Goal: Information Seeking & Learning: Learn about a topic

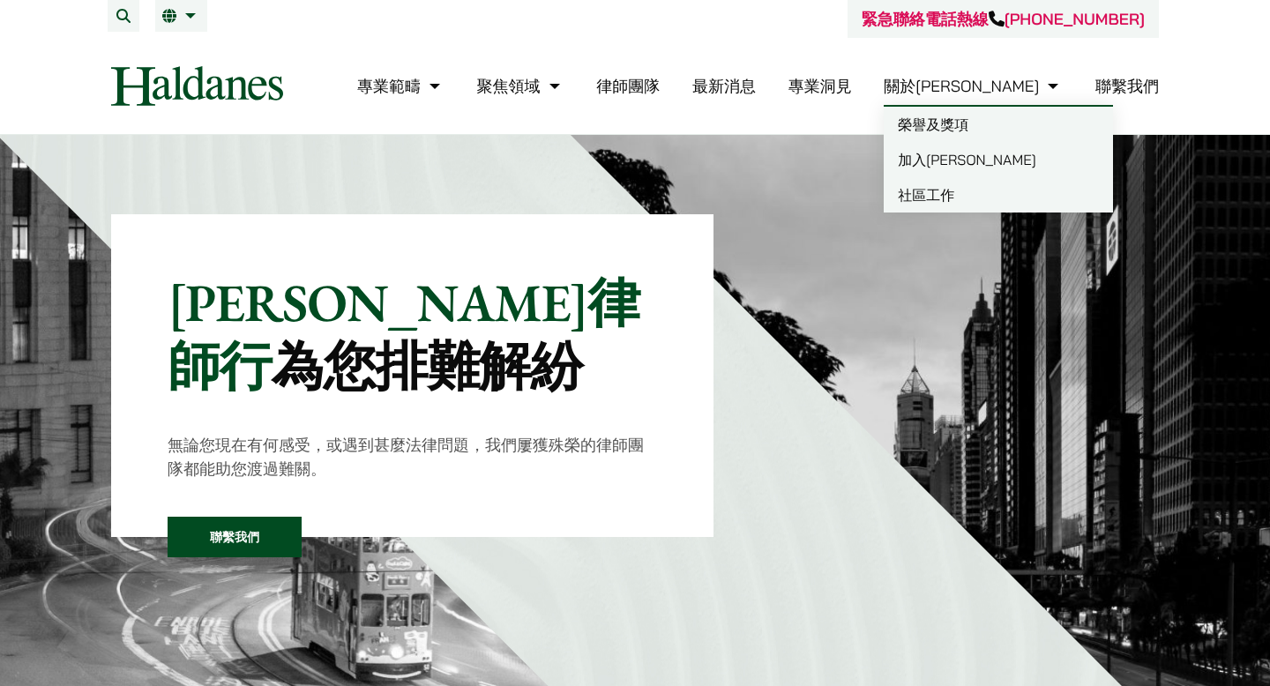
click at [1003, 156] on link "加入[PERSON_NAME]" at bounding box center [998, 159] width 229 height 35
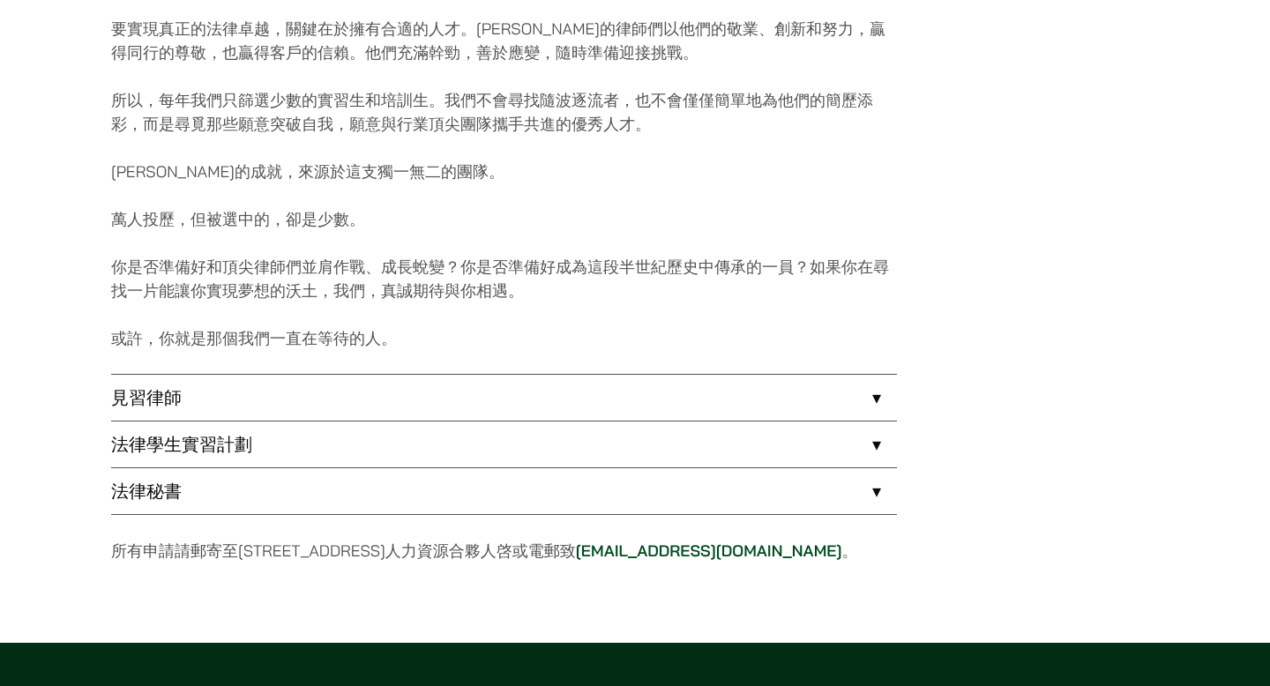
scroll to position [1250, 0]
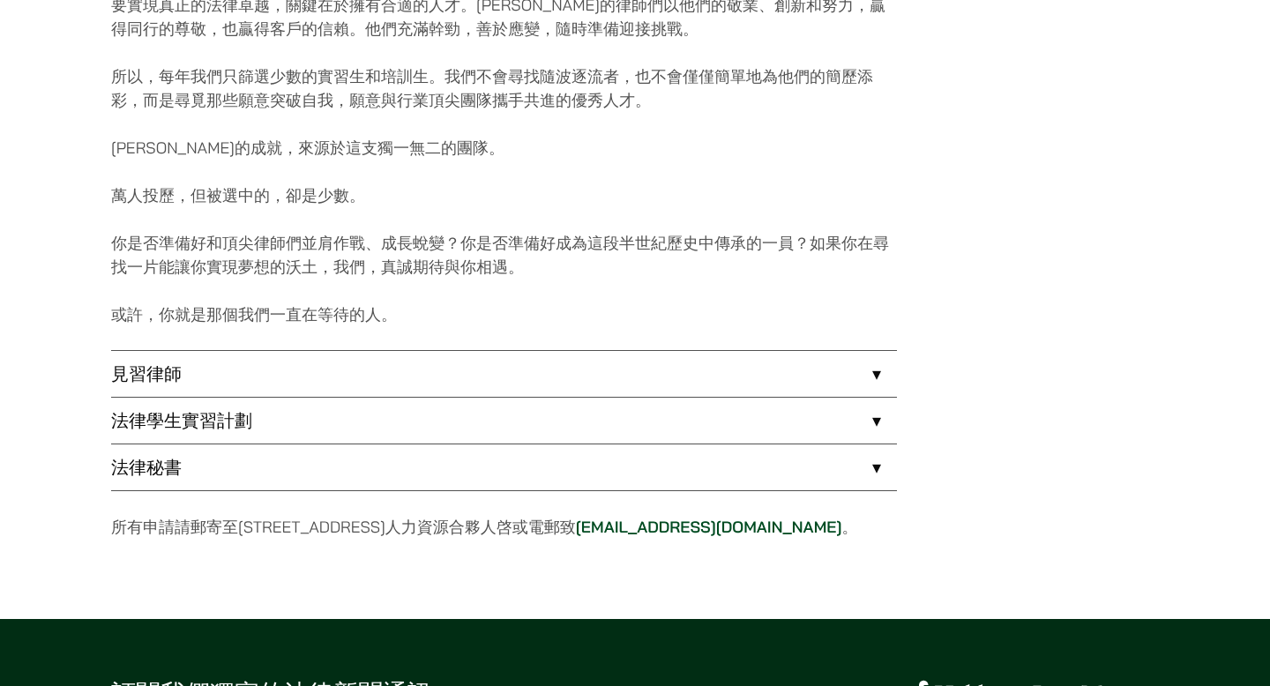
click at [583, 426] on link "法律學生實習計劃" at bounding box center [504, 421] width 786 height 46
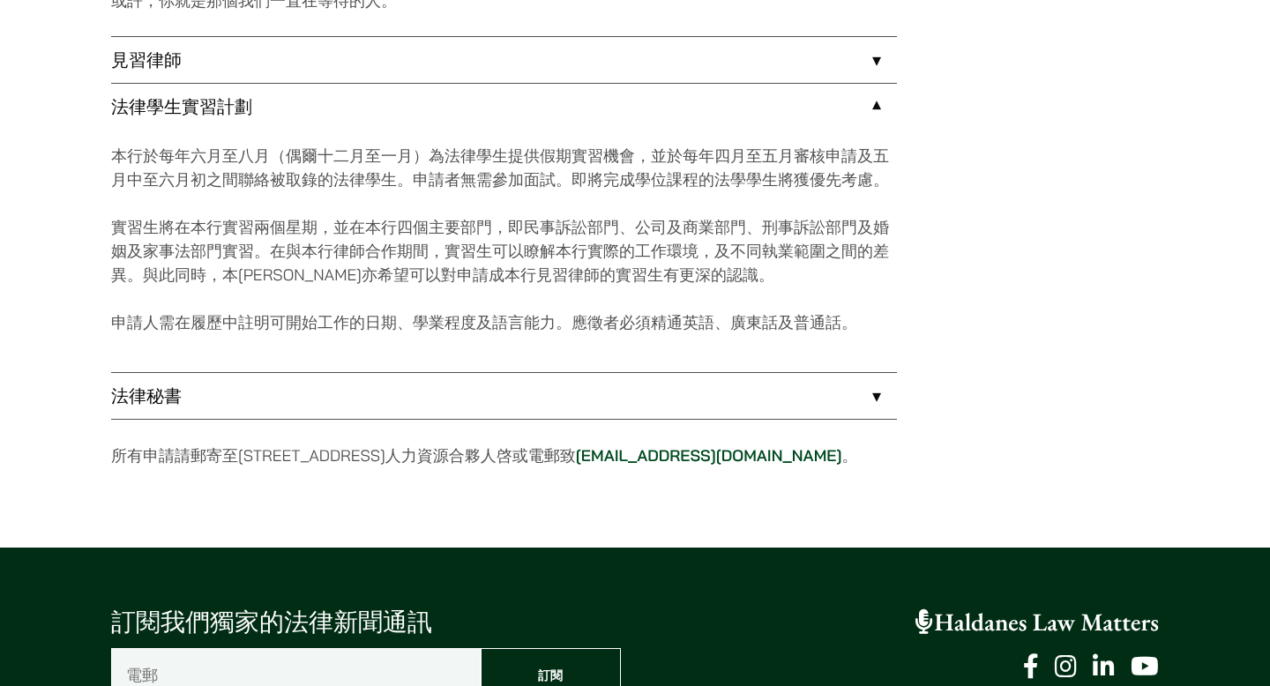
scroll to position [1506, 0]
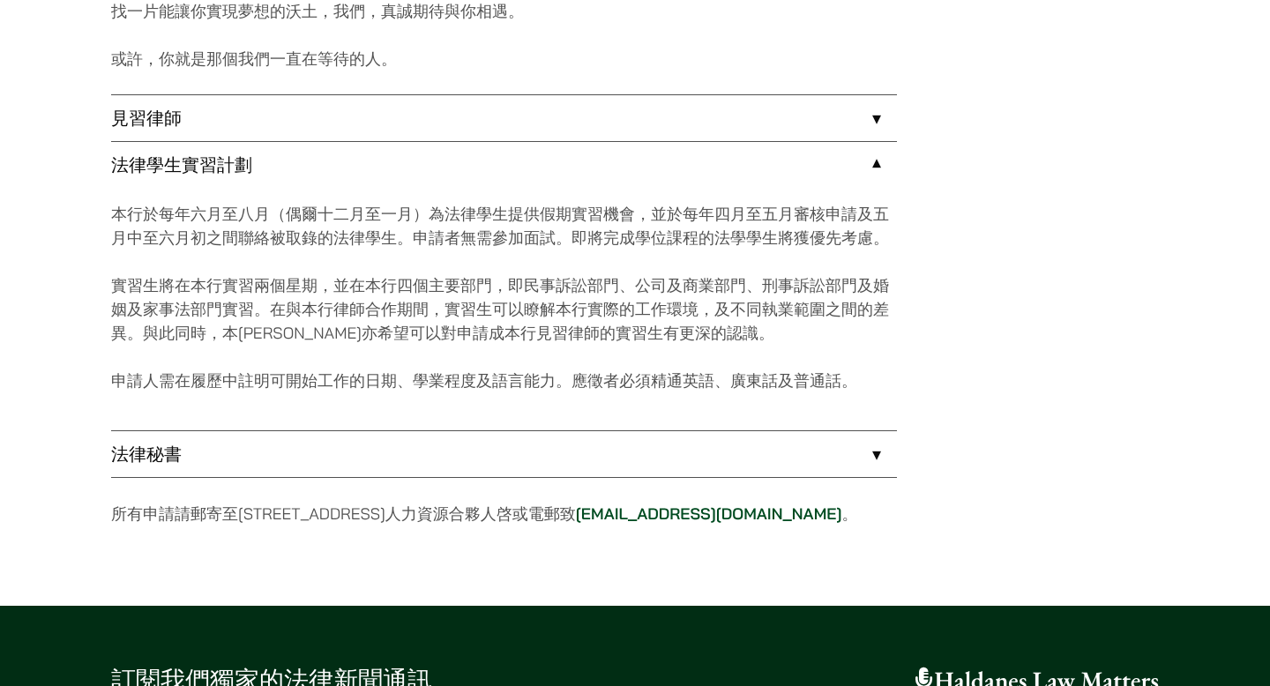
click at [646, 120] on link "見習律師" at bounding box center [504, 118] width 786 height 46
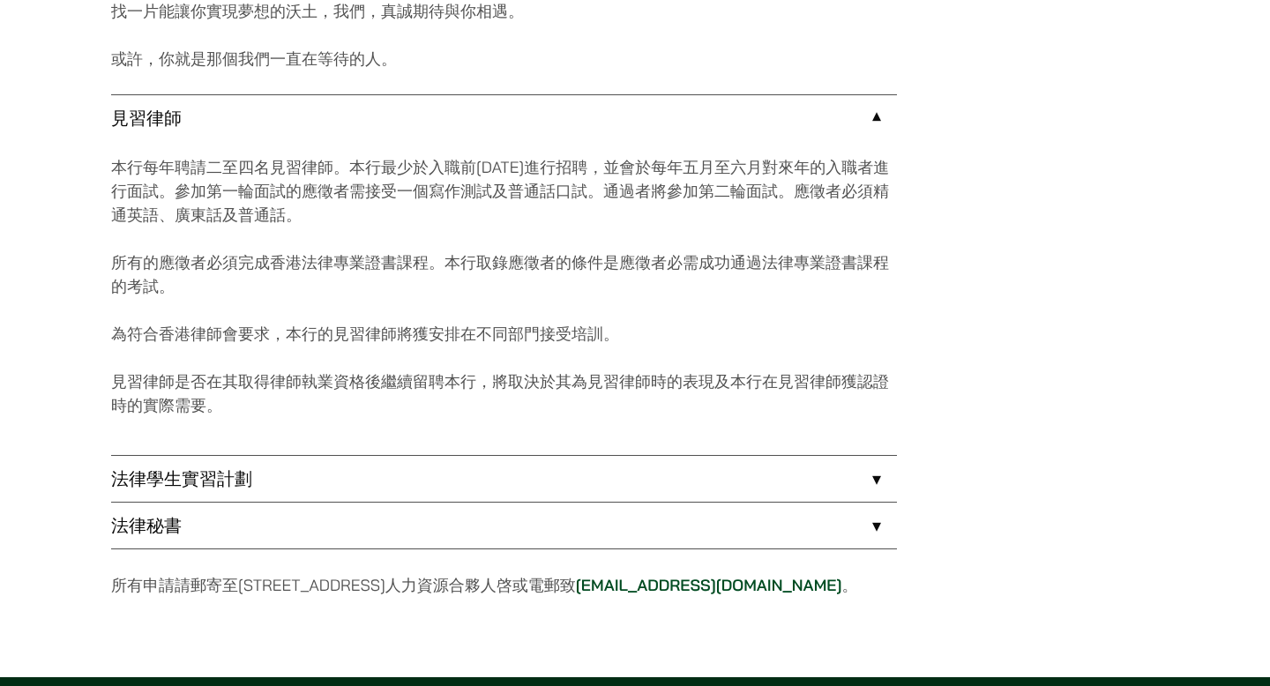
click at [535, 484] on link "法律學生實習計劃" at bounding box center [504, 479] width 786 height 46
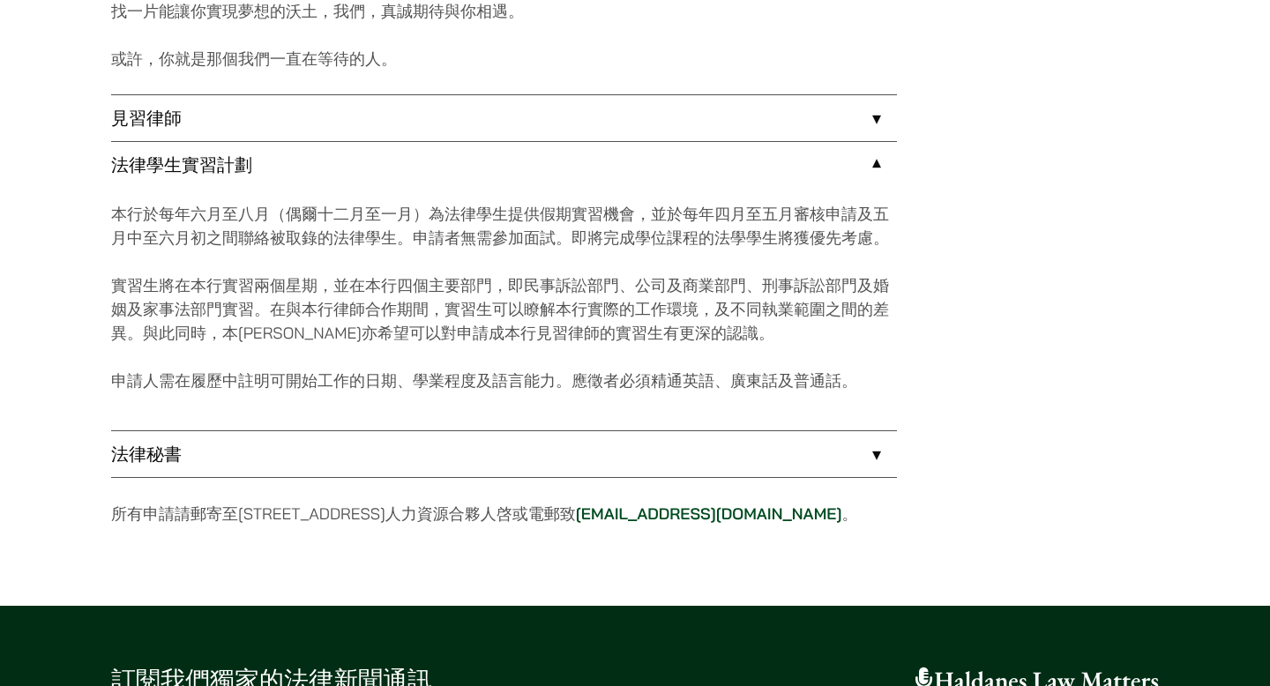
click at [552, 447] on link "法律秘書" at bounding box center [504, 454] width 786 height 46
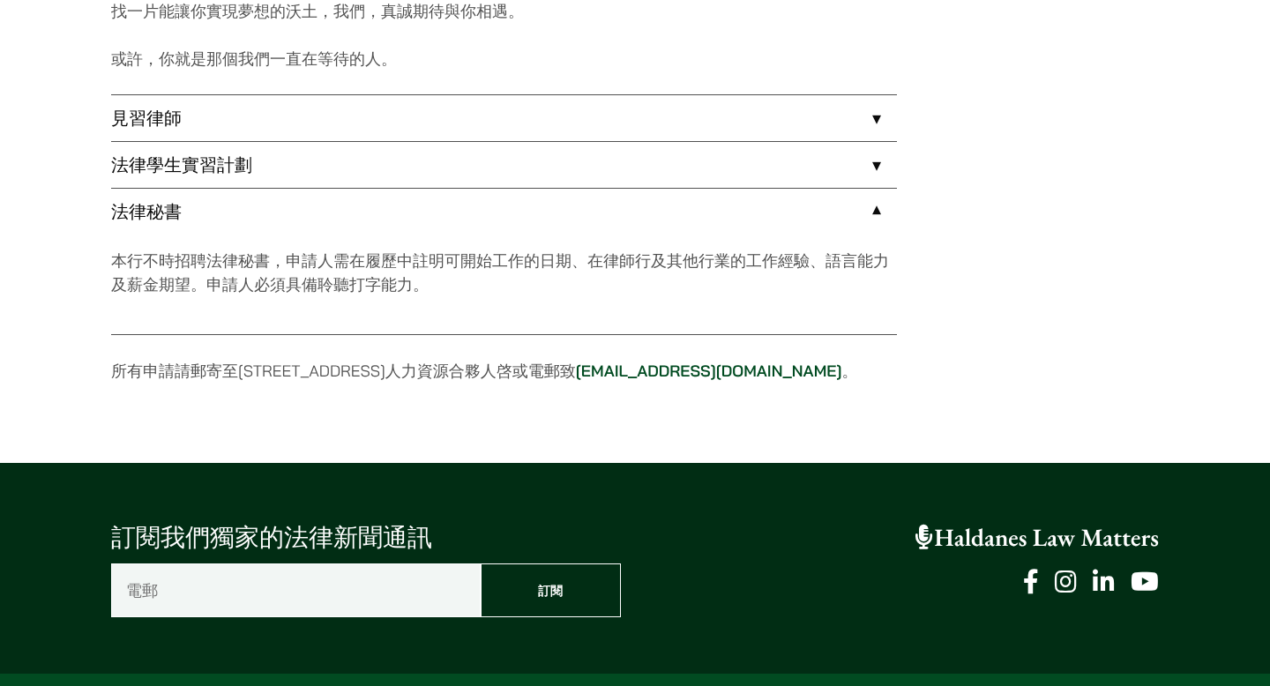
click at [655, 166] on link "法律學生實習計劃" at bounding box center [504, 165] width 786 height 46
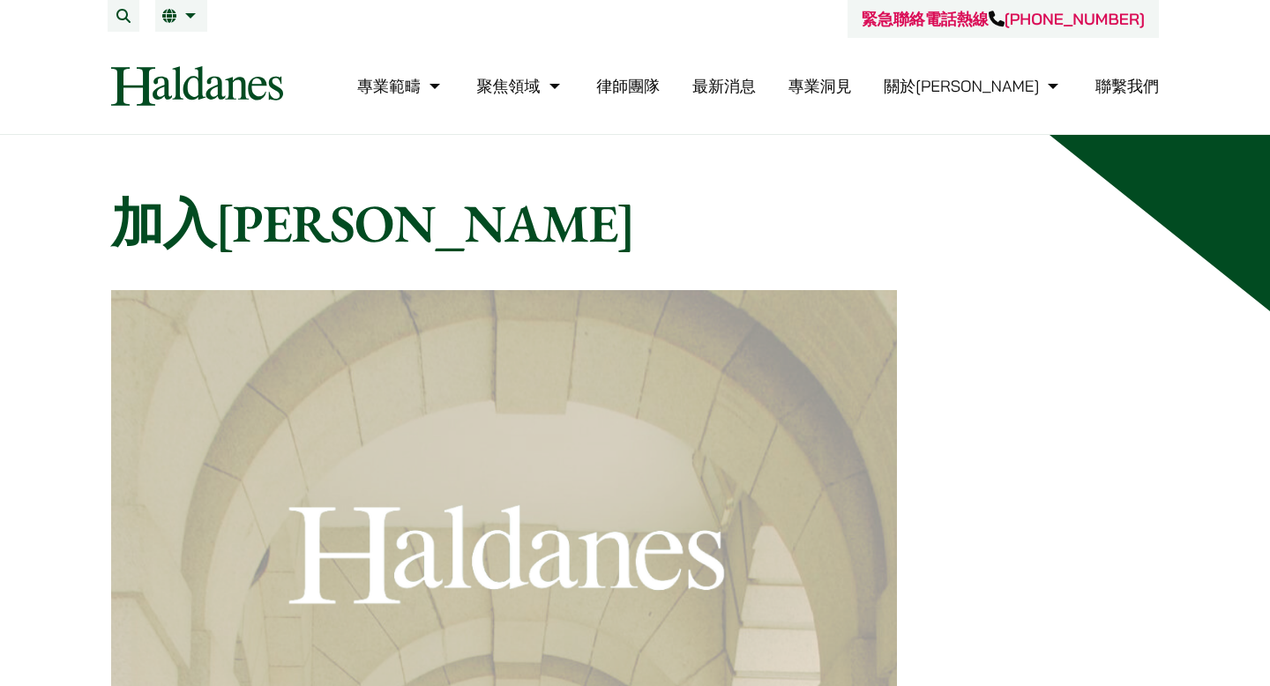
click at [176, 6] on li "繁 EN" at bounding box center [181, 16] width 52 height 32
click at [183, 56] on span "EN" at bounding box center [178, 51] width 19 height 18
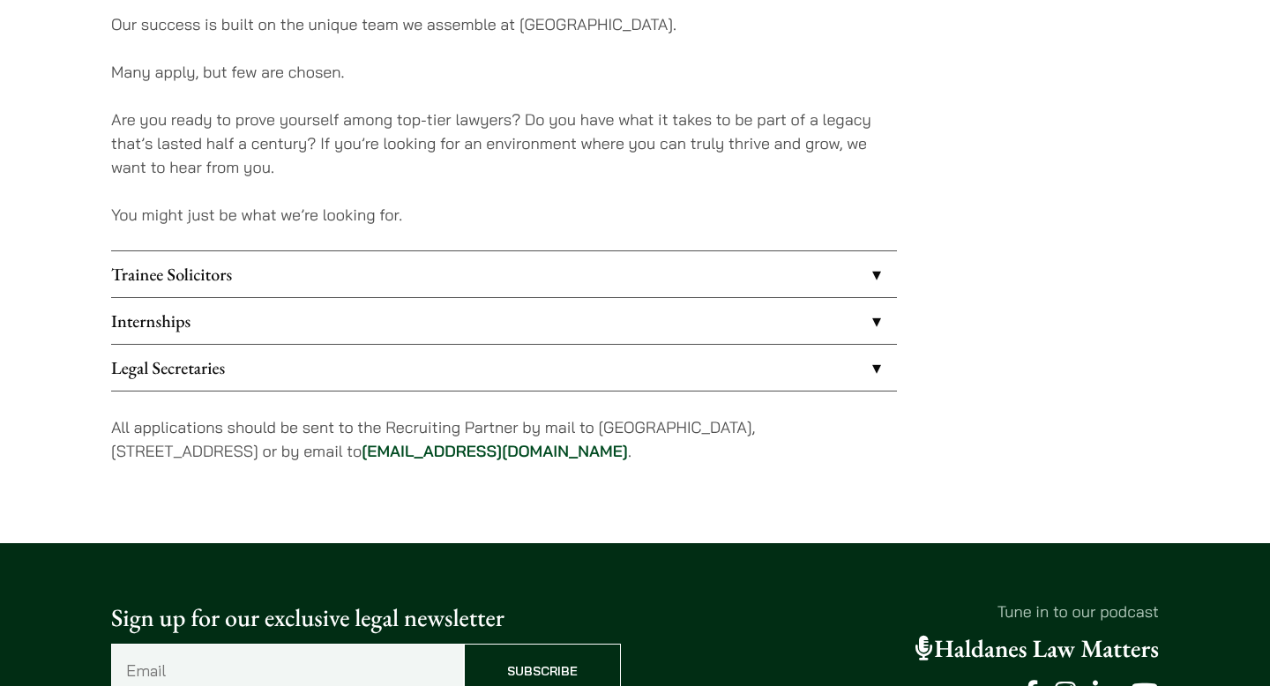
scroll to position [1376, 0]
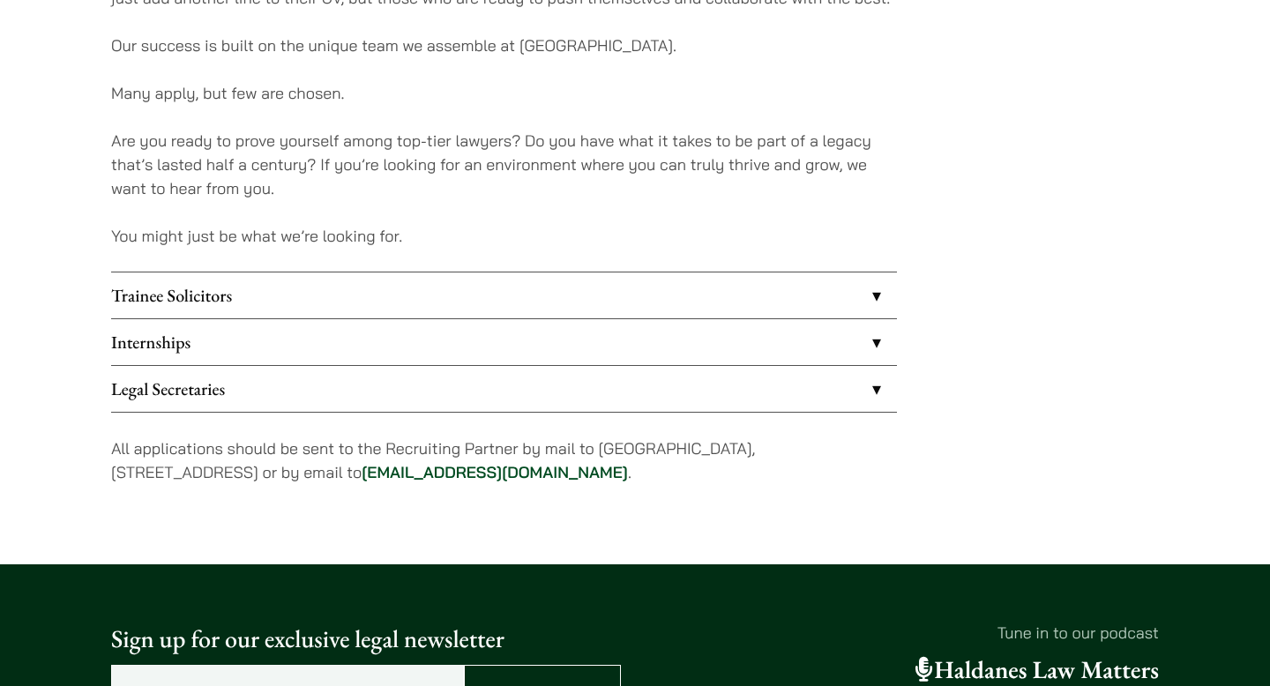
click at [288, 338] on link "Internships" at bounding box center [504, 342] width 786 height 46
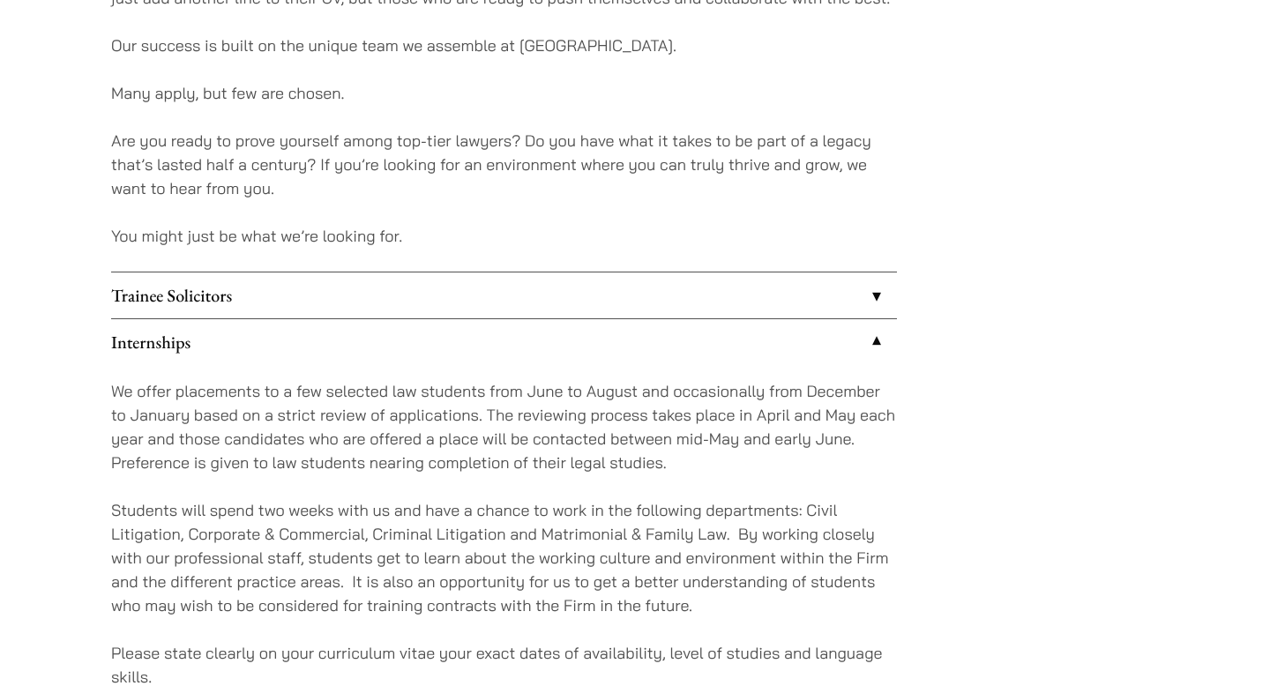
click at [301, 310] on link "Trainee Solicitors" at bounding box center [504, 296] width 786 height 46
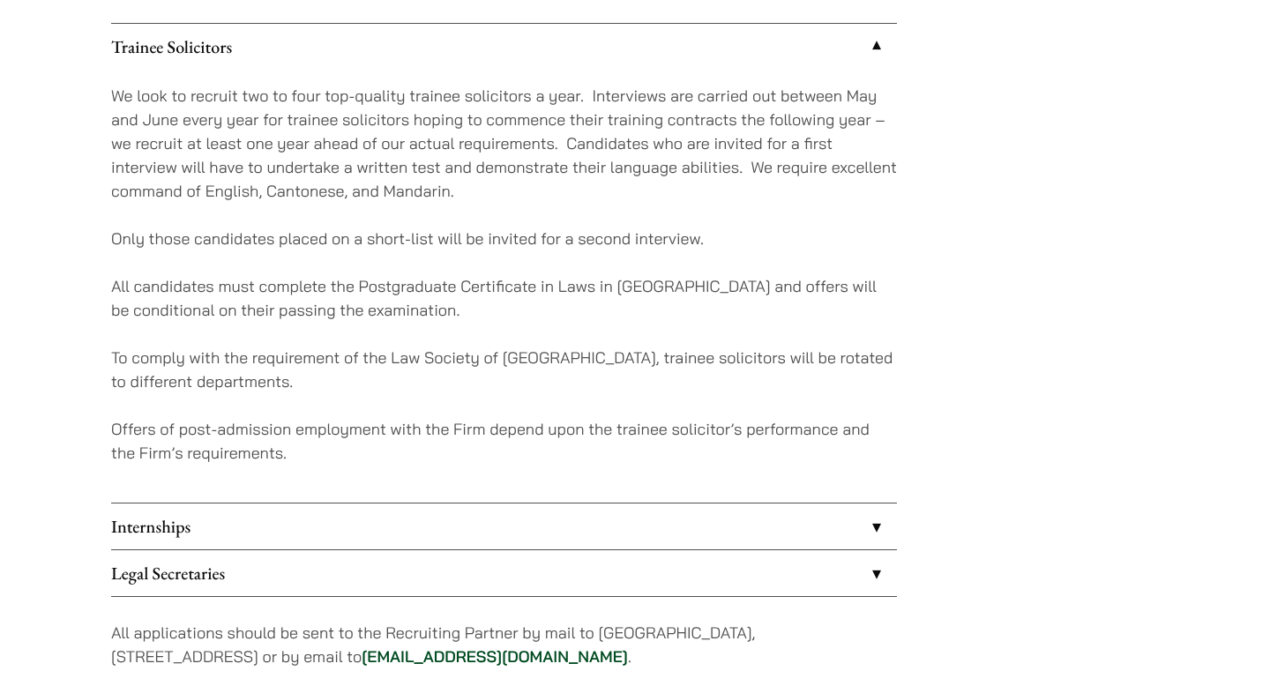
scroll to position [1643, 0]
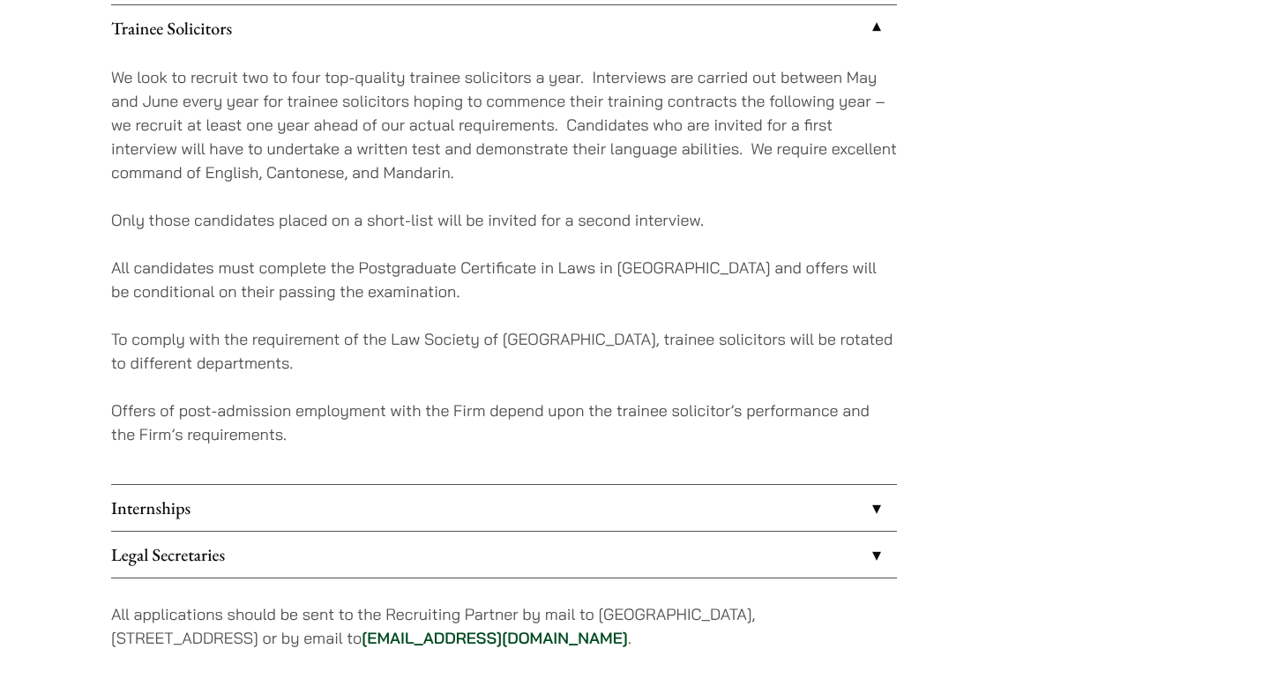
click at [284, 497] on link "Internships" at bounding box center [504, 508] width 786 height 46
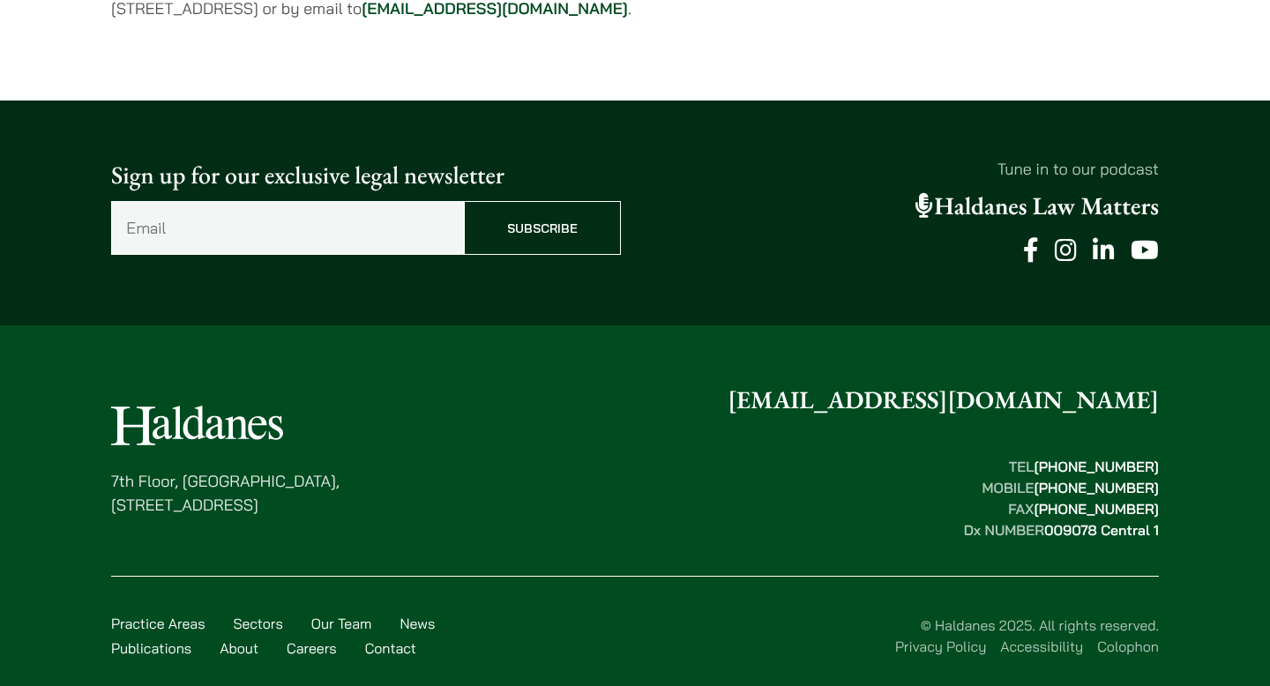
scroll to position [2231, 0]
